Goal: Book appointment/travel/reservation

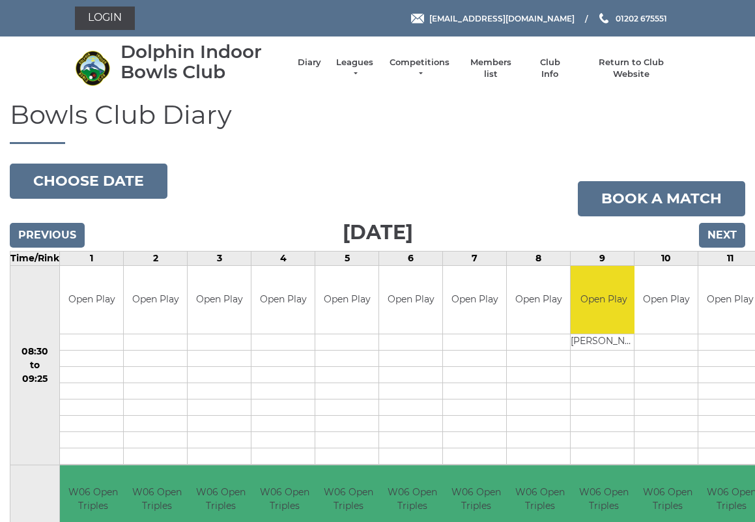
scroll to position [3, 0]
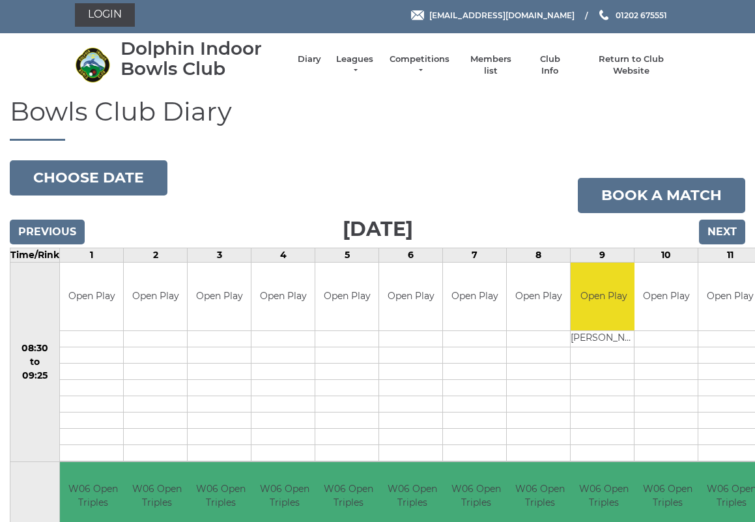
click at [89, 171] on button "Choose date" at bounding box center [89, 177] width 158 height 35
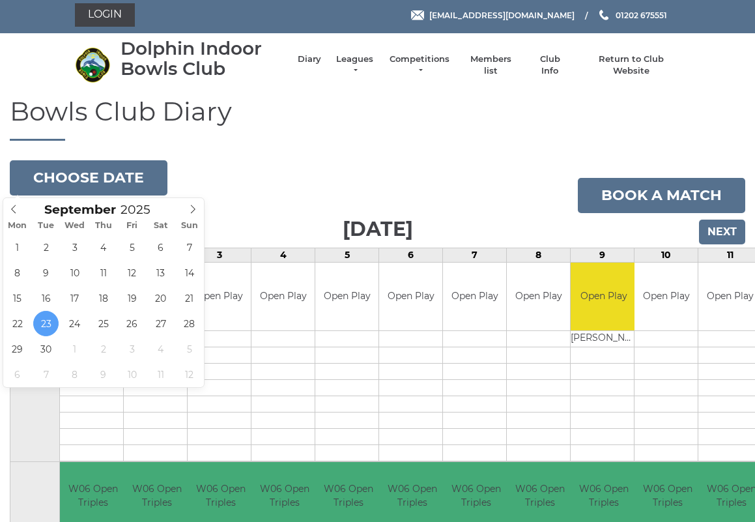
click at [197, 208] on icon at bounding box center [192, 208] width 9 height 9
type input "2025-10-11"
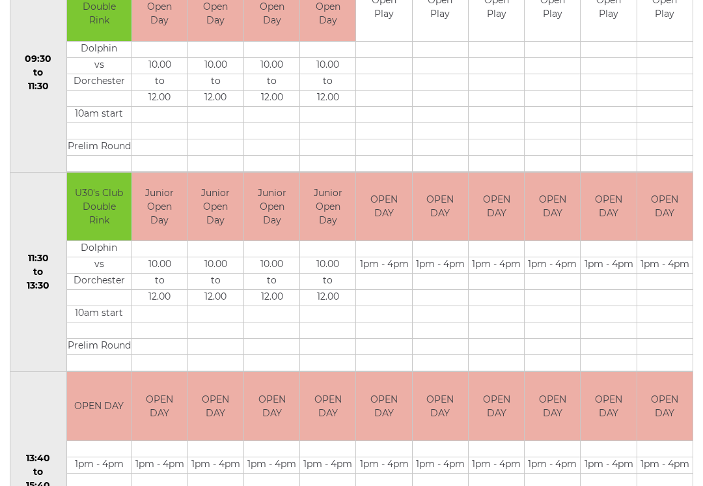
scroll to position [143, 0]
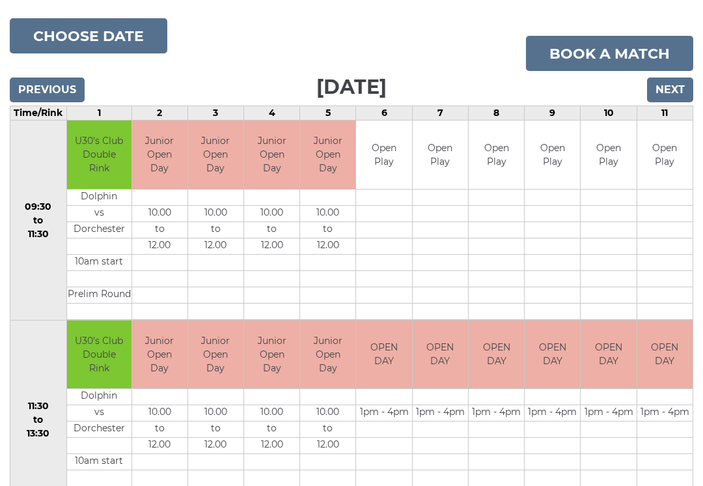
click at [675, 90] on input "Next" at bounding box center [670, 89] width 46 height 25
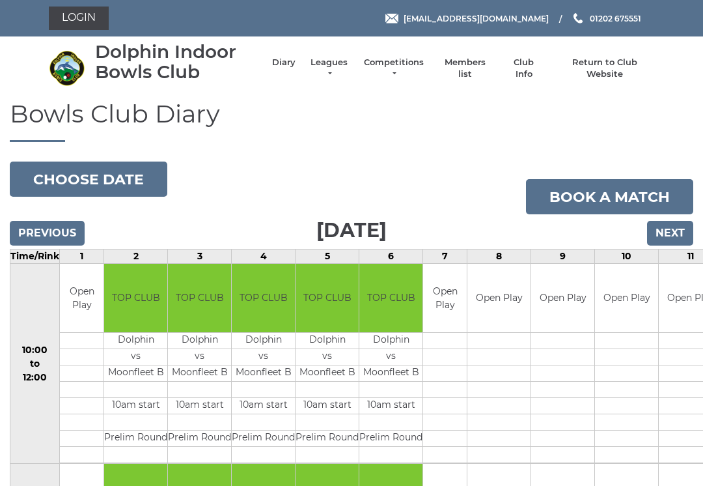
click at [74, 173] on button "Choose date" at bounding box center [89, 178] width 158 height 35
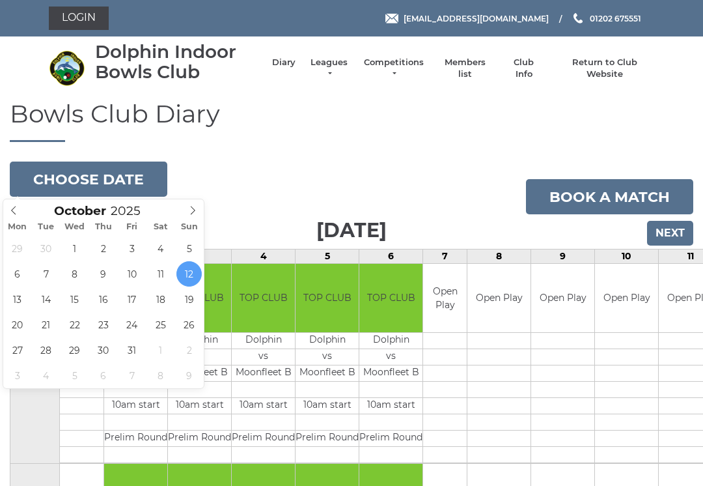
type input "2025-10-19"
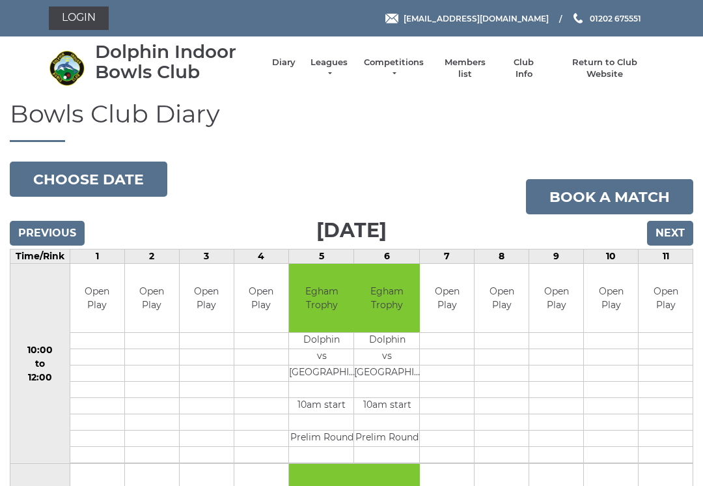
click at [114, 180] on button "Choose date" at bounding box center [89, 178] width 158 height 35
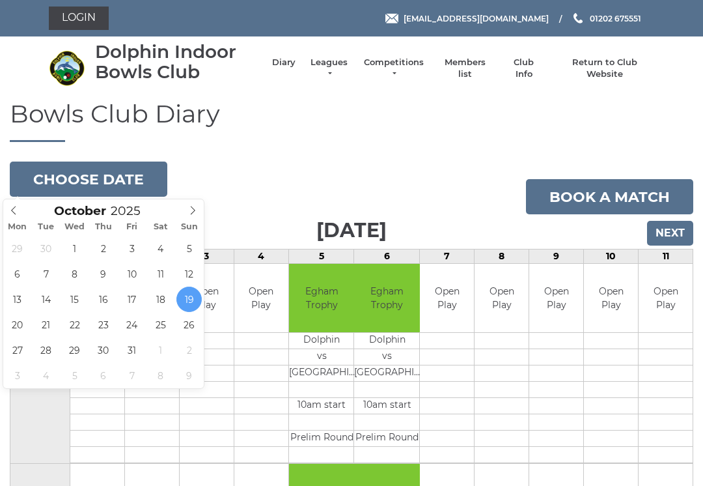
type input "2025-10-24"
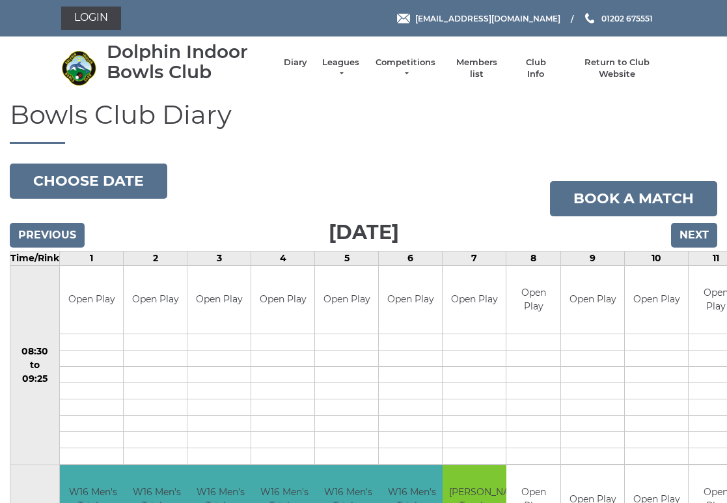
click at [66, 180] on button "Choose date" at bounding box center [89, 180] width 158 height 35
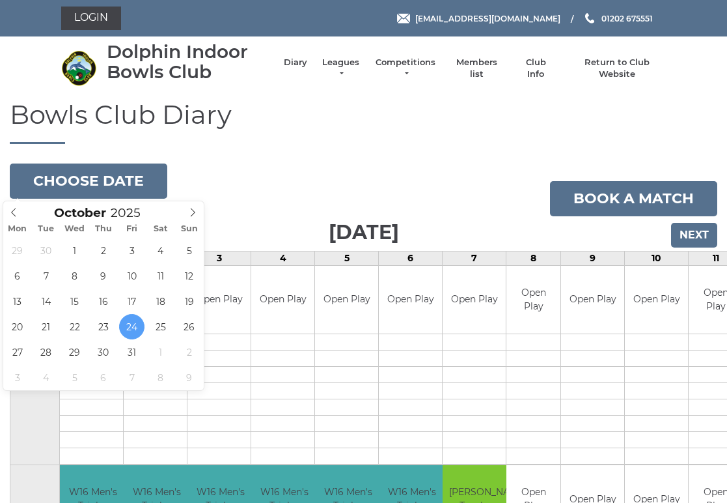
type input "[DATE]"
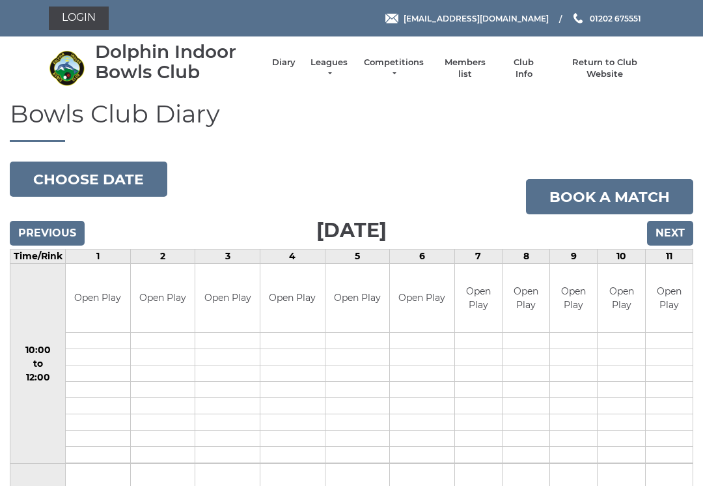
click at [76, 176] on button "Choose date" at bounding box center [89, 178] width 158 height 35
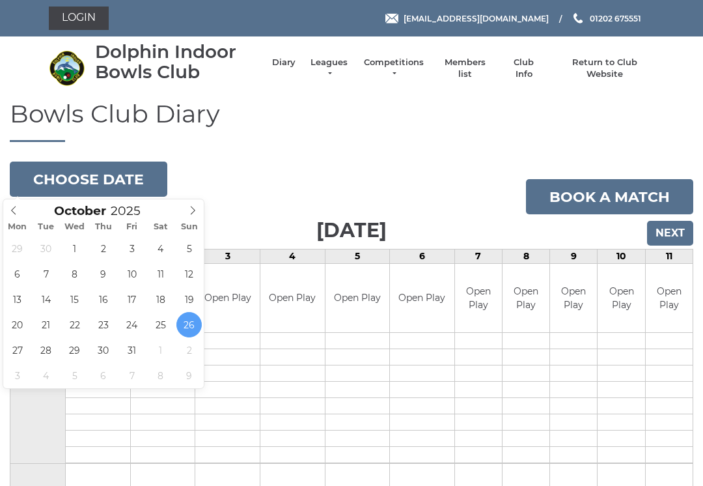
click at [193, 210] on icon at bounding box center [192, 210] width 9 height 9
type input "[DATE]"
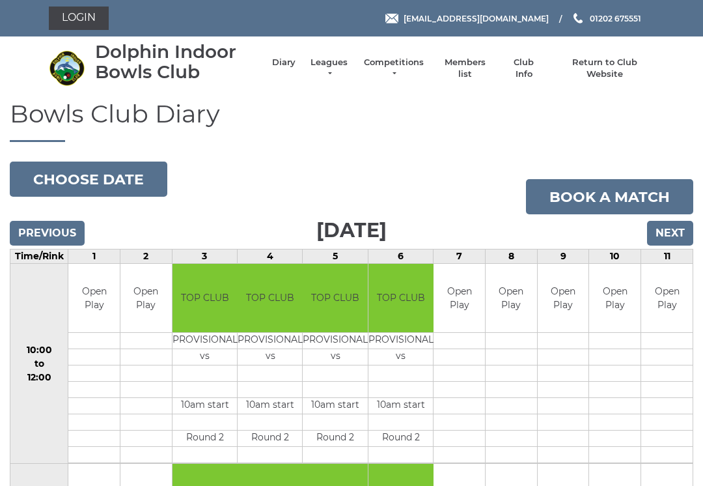
click at [70, 182] on button "Choose date" at bounding box center [89, 178] width 158 height 35
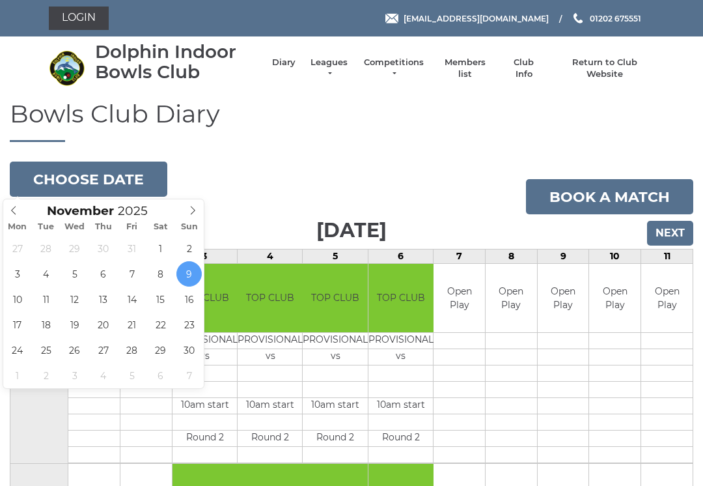
click at [197, 210] on icon at bounding box center [192, 210] width 9 height 9
click at [191, 210] on icon at bounding box center [192, 210] width 9 height 9
type input "2026"
type input "[DATE]"
